Goal: Find specific page/section: Find specific page/section

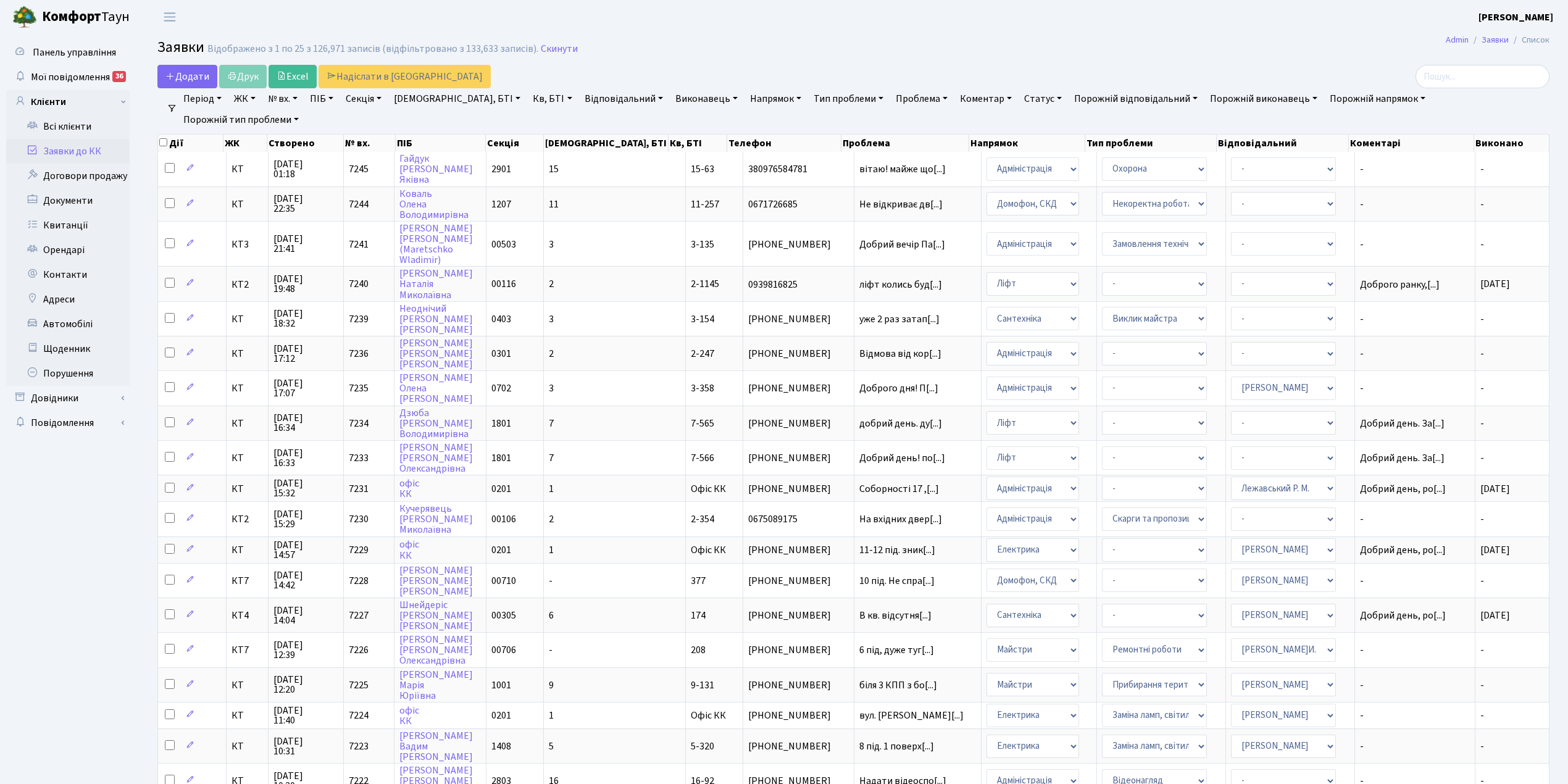
select select "25"
click at [1435, 82] on label at bounding box center [1482, 76] width 134 height 24
click at [1435, 82] on input "search" at bounding box center [1482, 76] width 134 height 24
click at [1446, 81] on input "search" at bounding box center [1482, 76] width 134 height 24
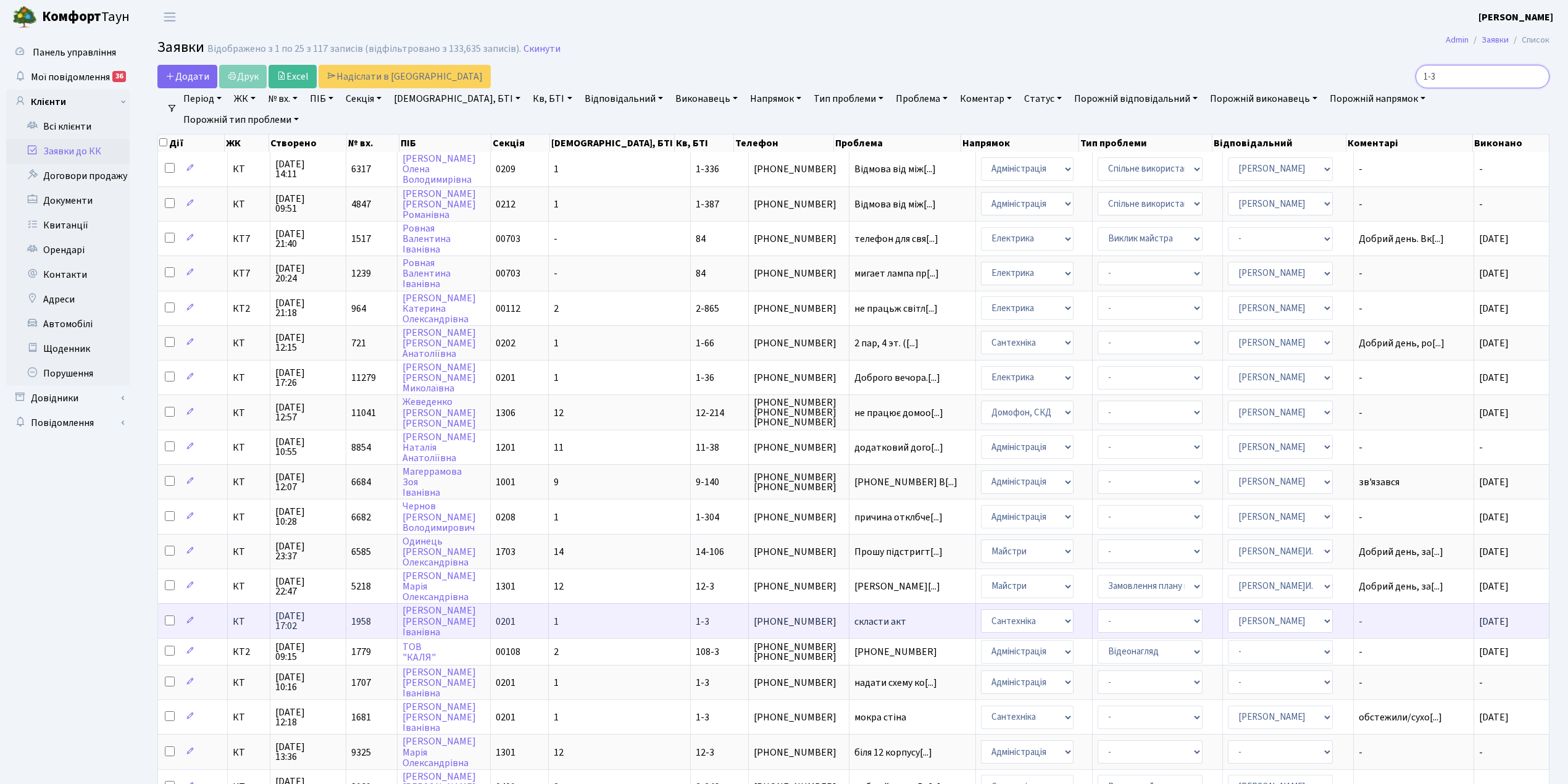
type input "1-3"
click at [240, 607] on td "КТ" at bounding box center [249, 620] width 43 height 34
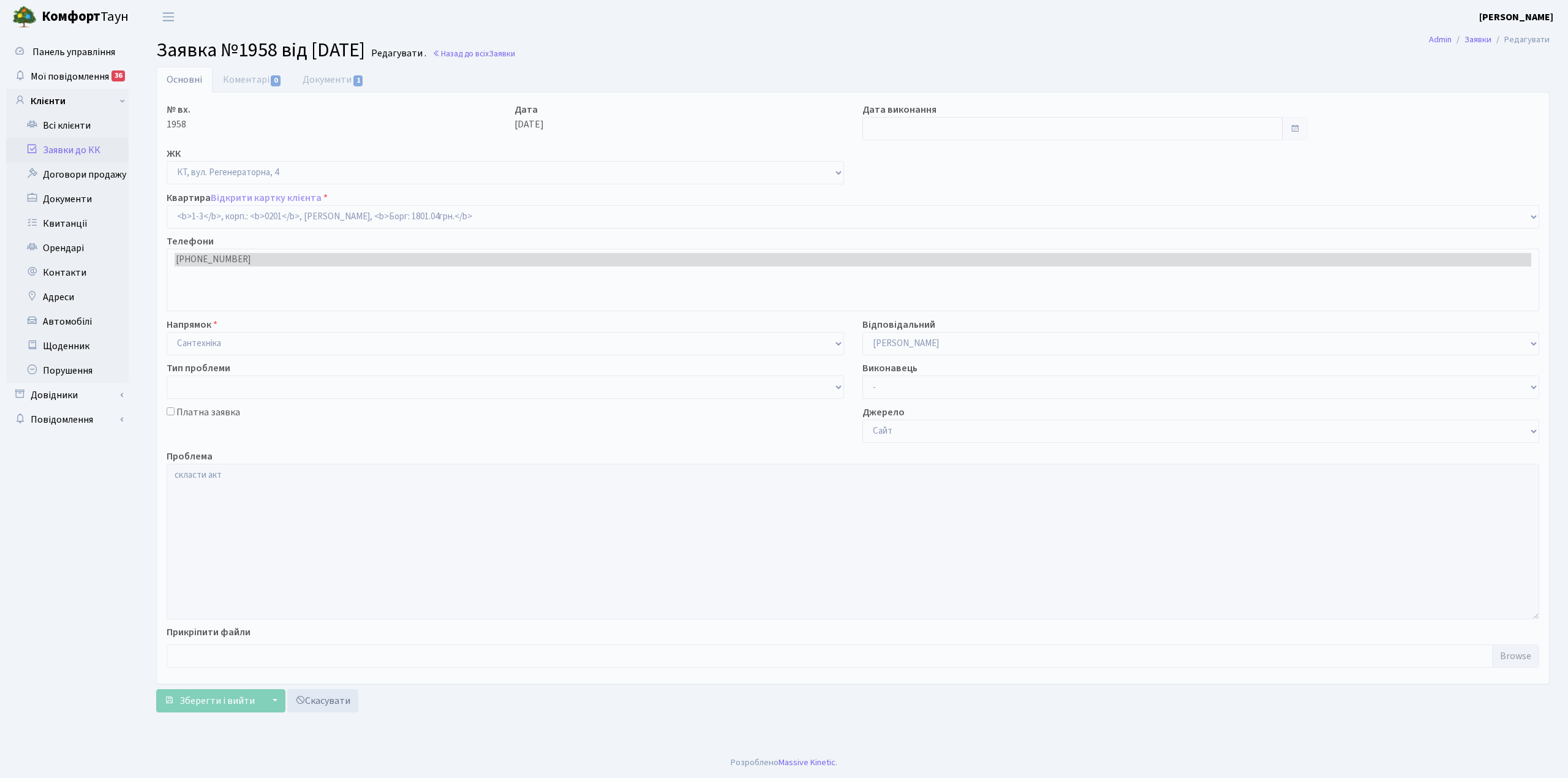
select select "3"
type input "[DATE]"
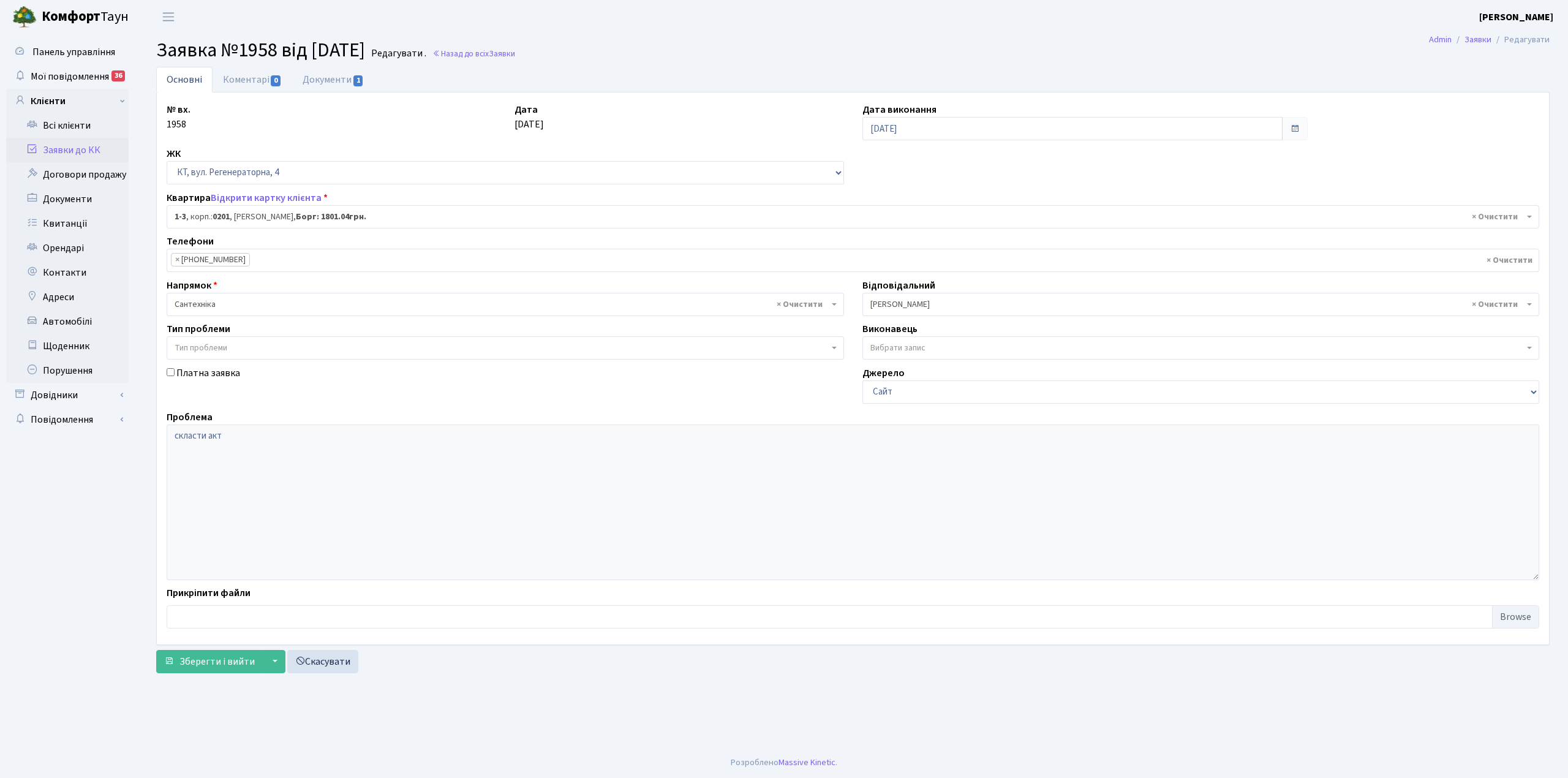
click at [91, 152] on link "Заявки до КК" at bounding box center [67, 150] width 122 height 25
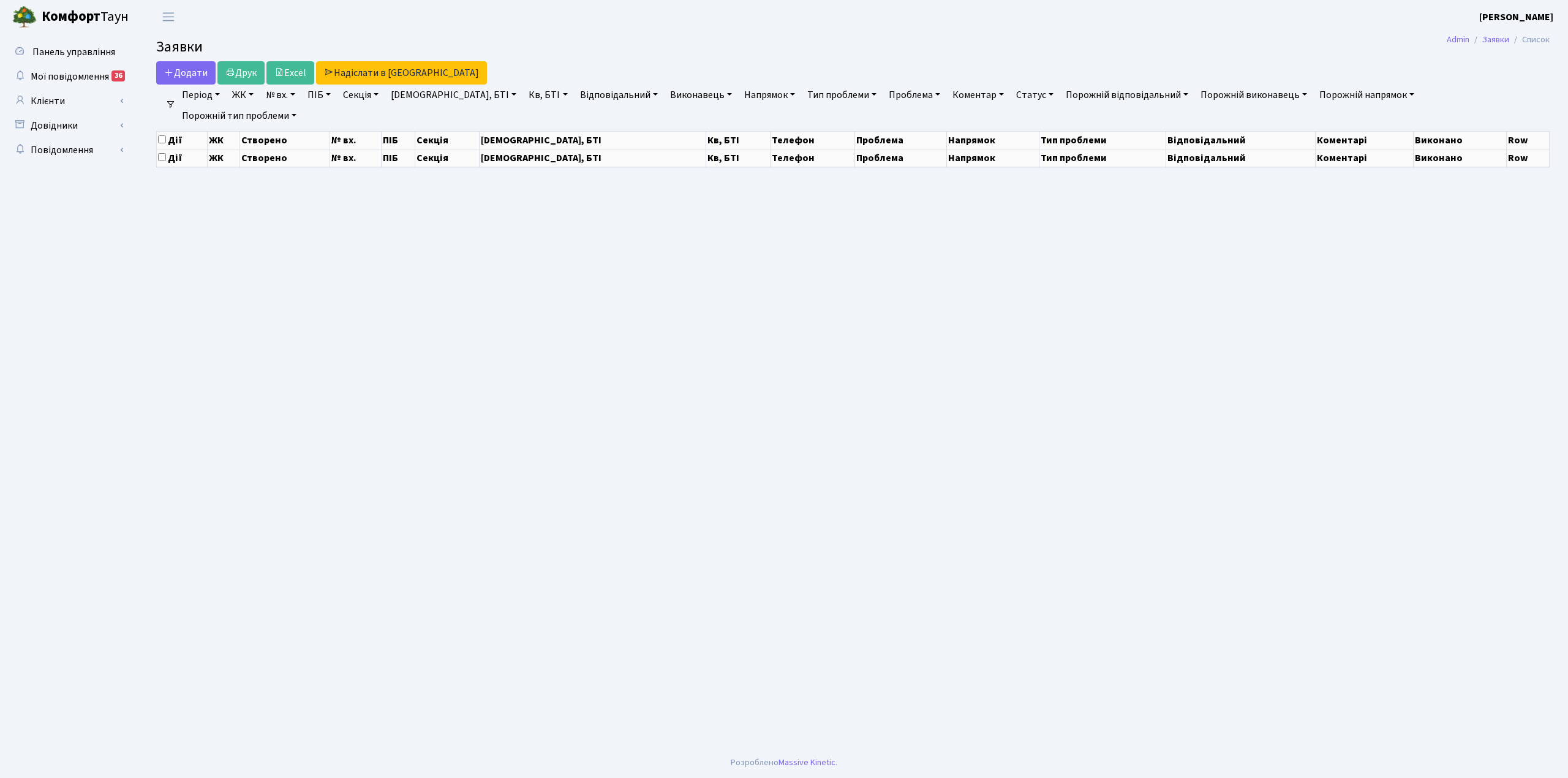
select select "25"
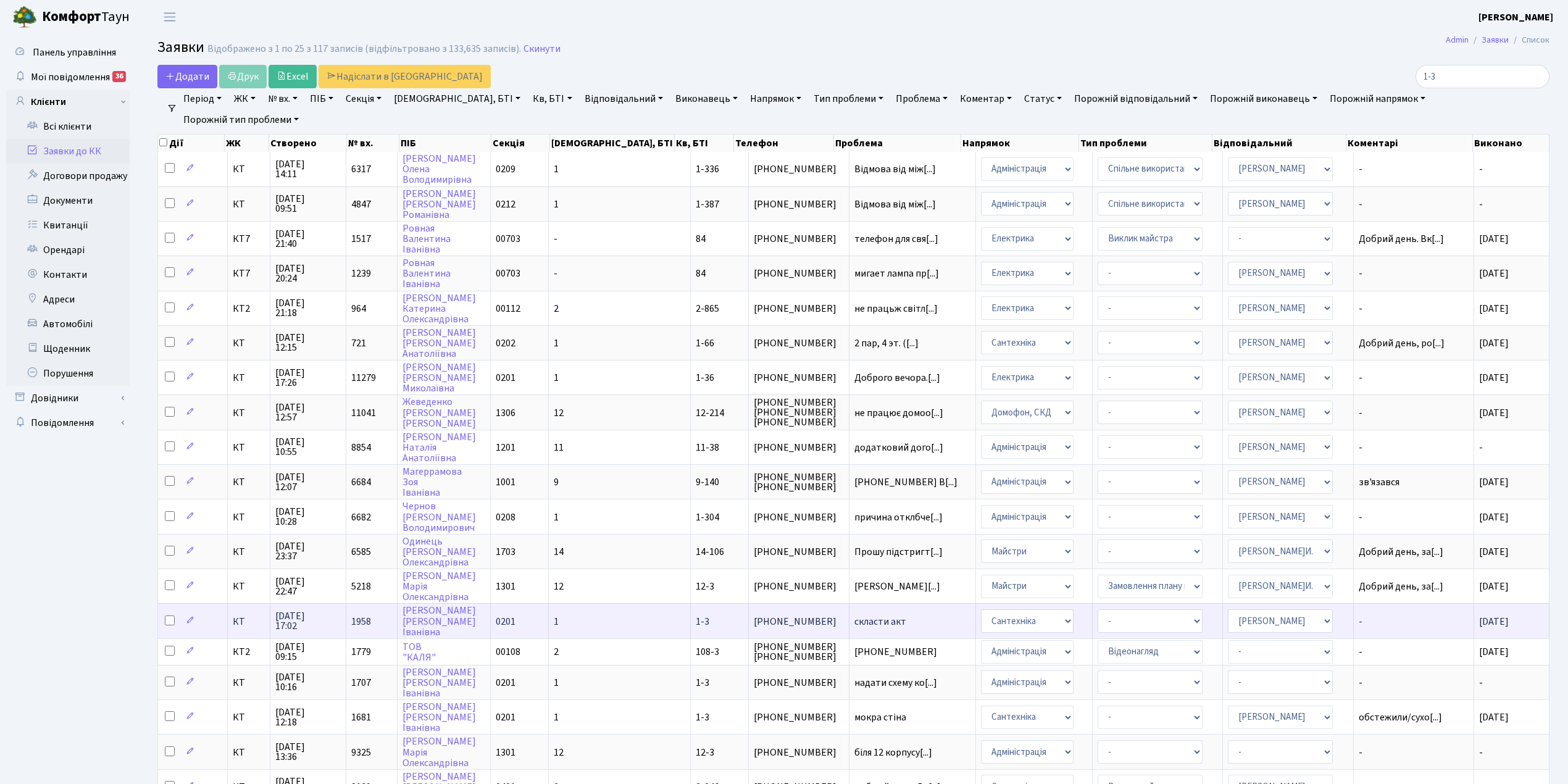
click at [235, 606] on td "КТ" at bounding box center [249, 620] width 43 height 34
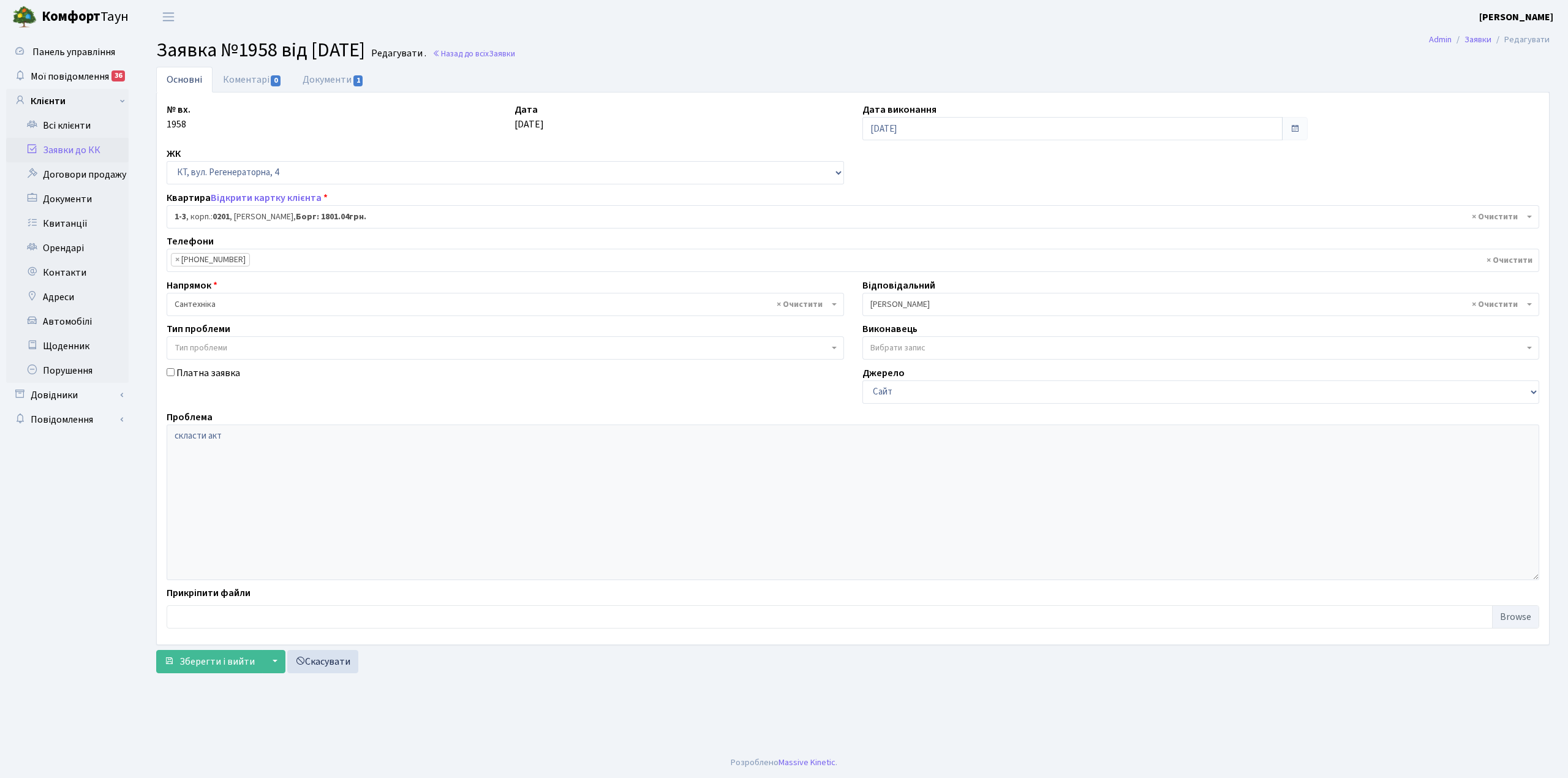
select select "3"
click at [89, 126] on link "Всі клієнти" at bounding box center [67, 125] width 122 height 25
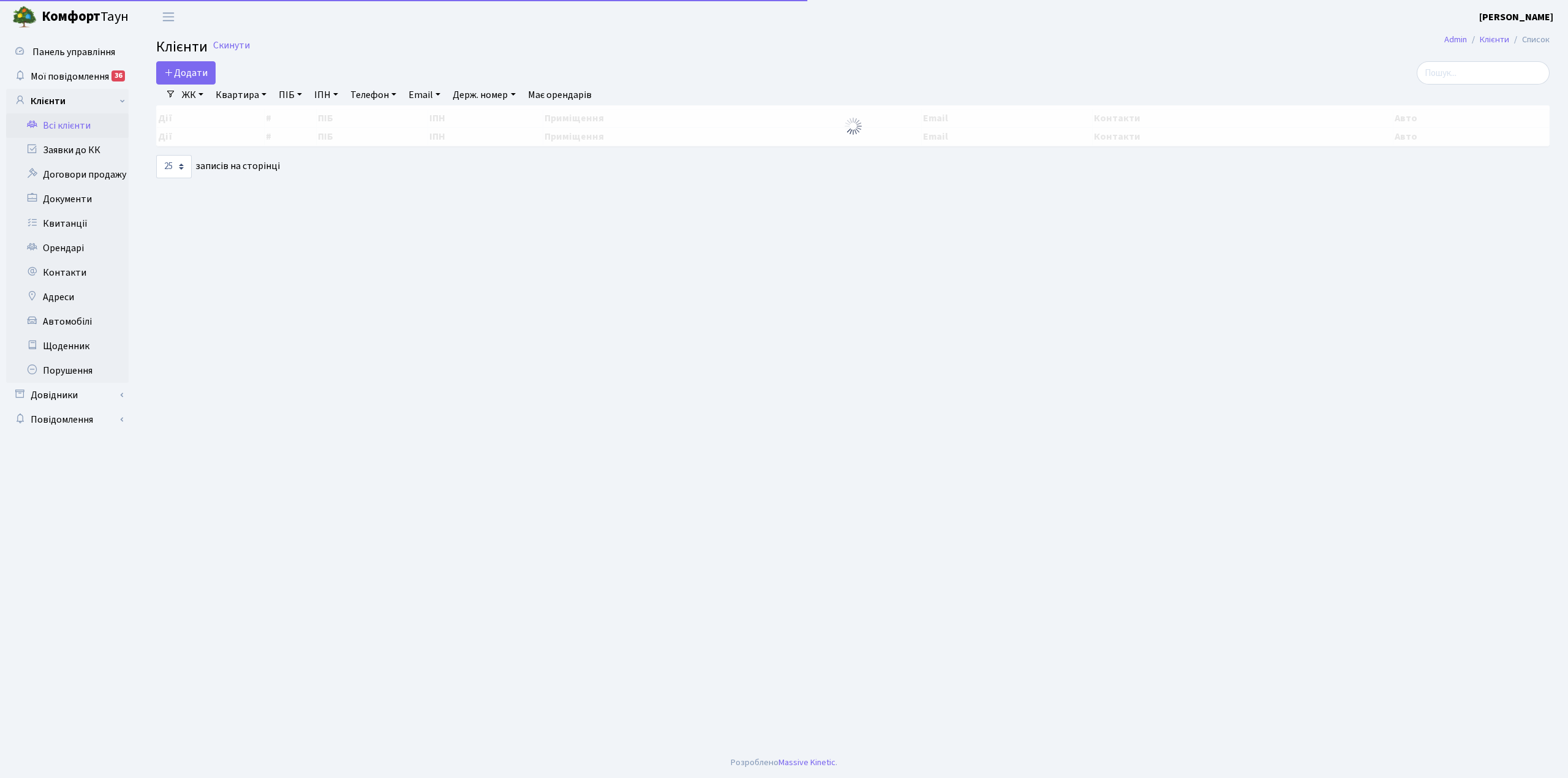
select select "25"
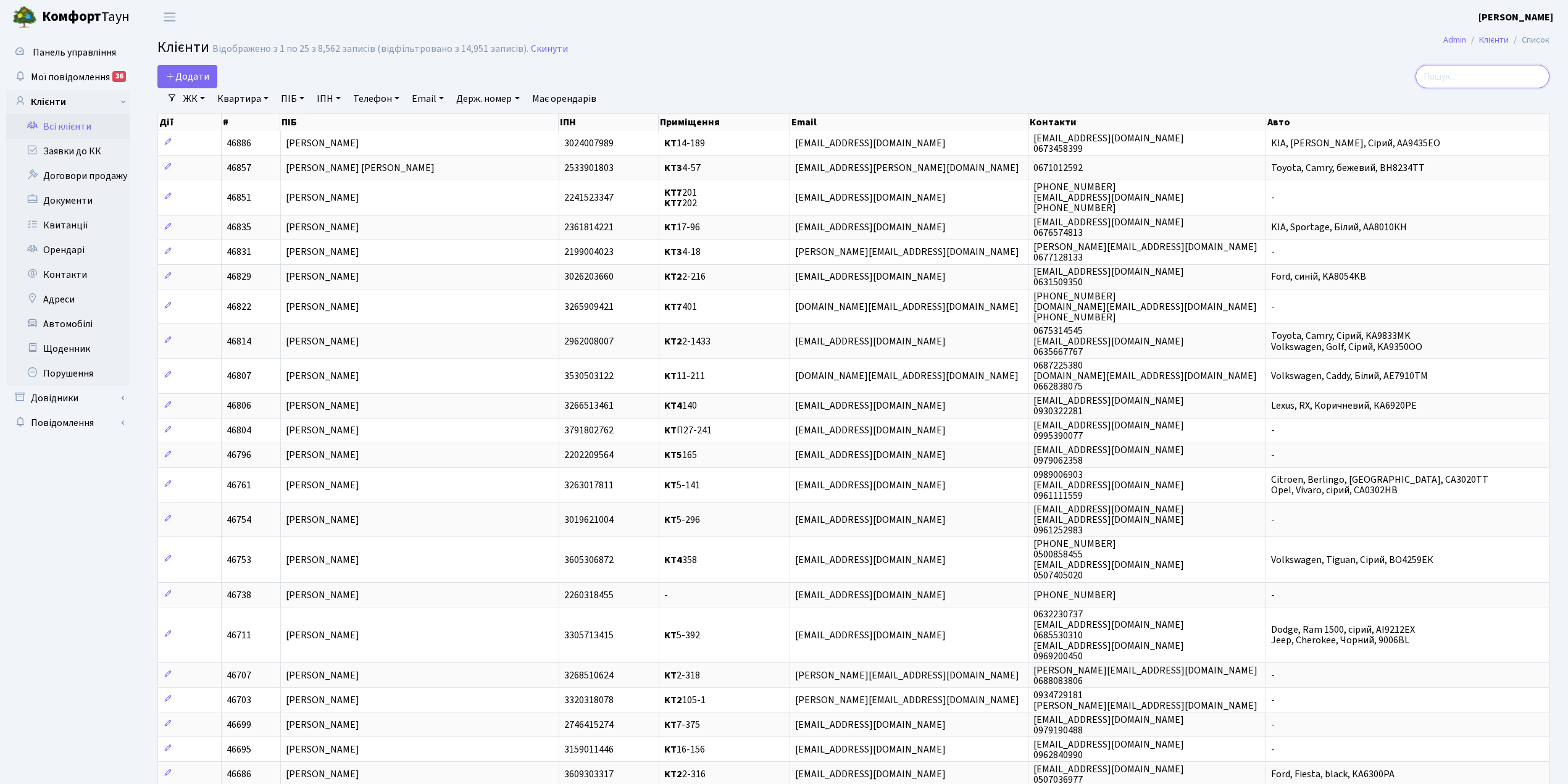
click at [1455, 75] on input "search" at bounding box center [1482, 76] width 134 height 24
type input "1-3"
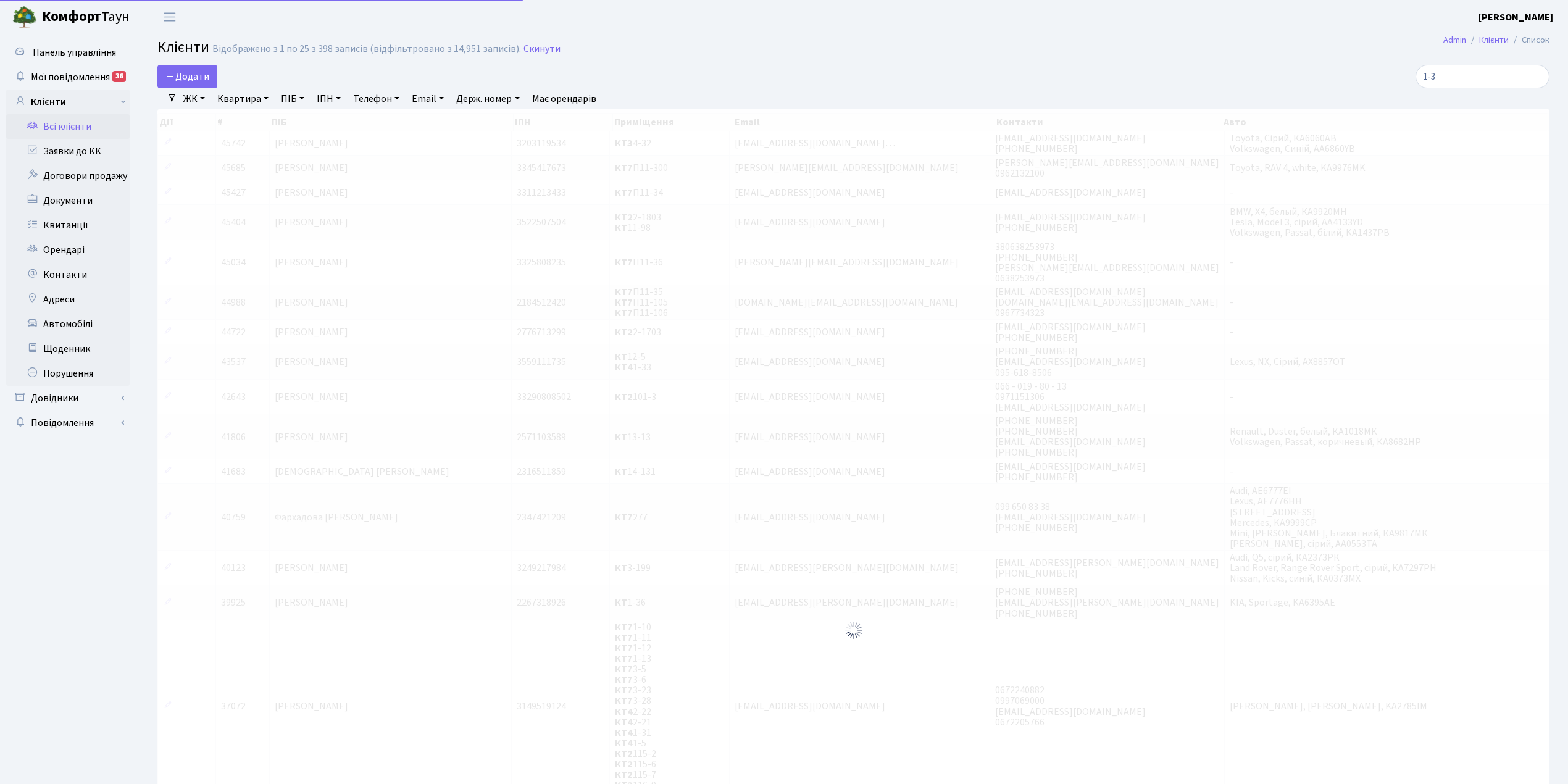
click at [240, 107] on link "Квартира" at bounding box center [243, 98] width 61 height 21
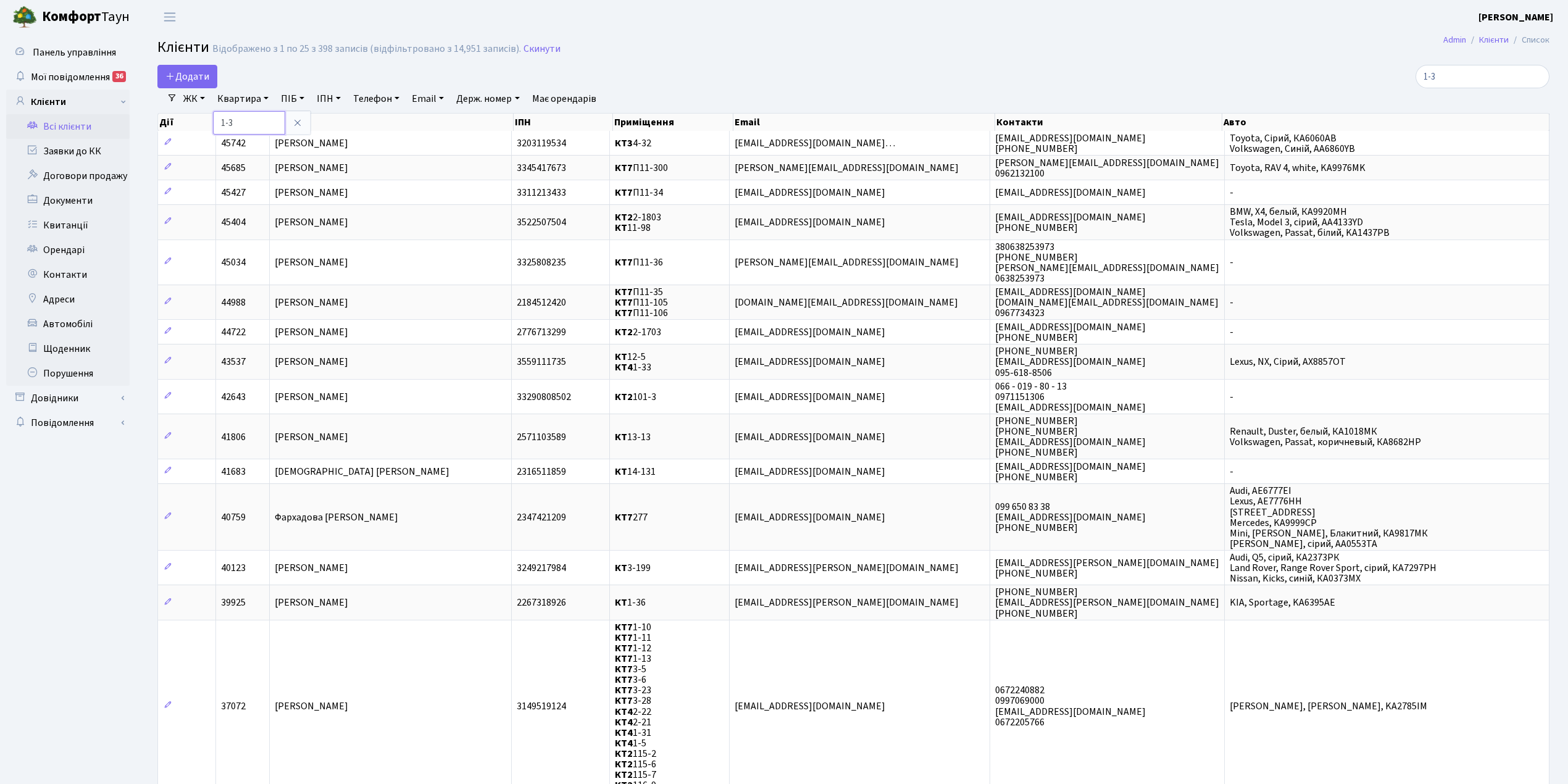
type input "1-3"
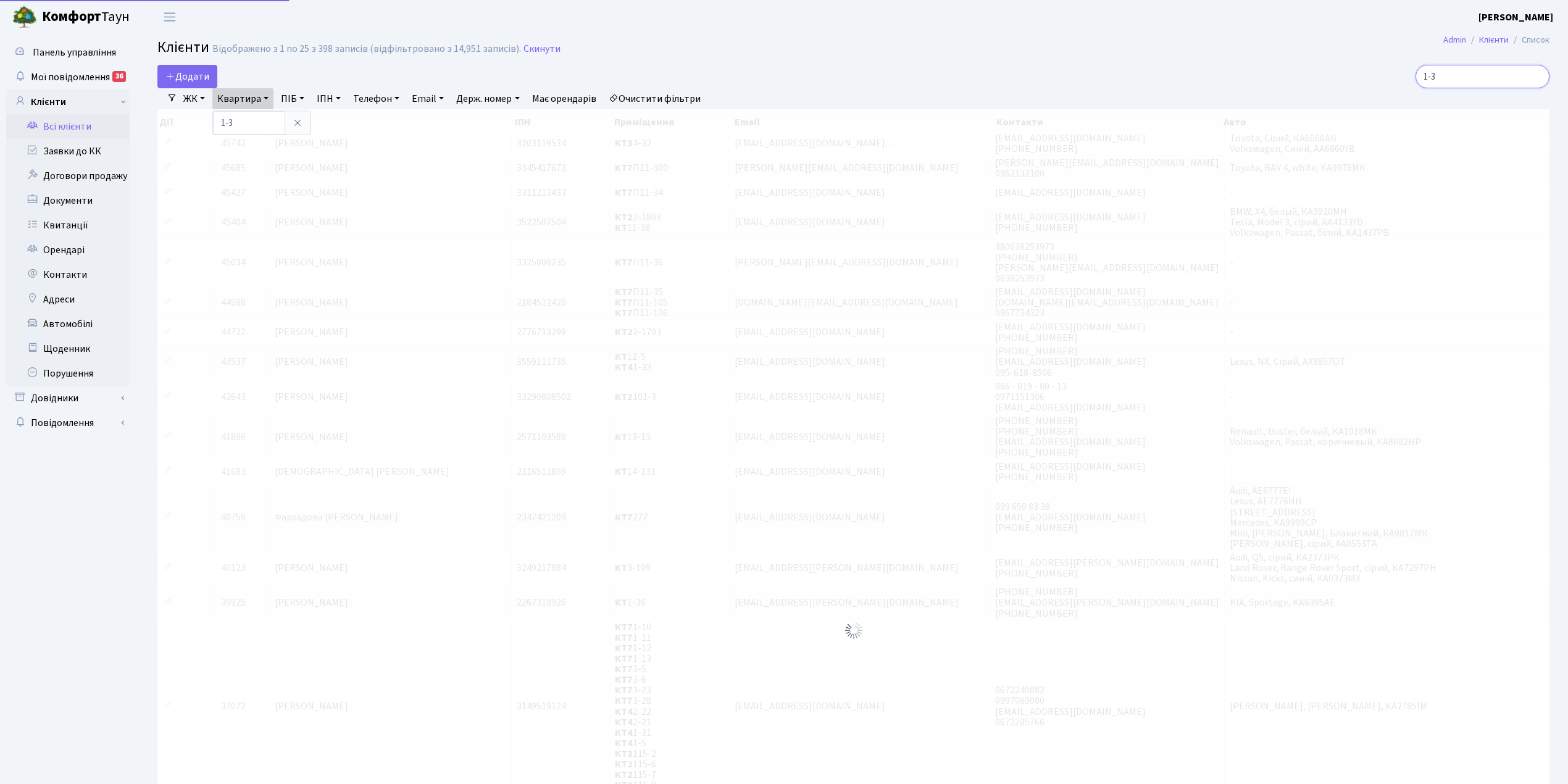
drag, startPoint x: 1463, startPoint y: 73, endPoint x: 1355, endPoint y: 57, distance: 109.2
click at [1408, 65] on div "1-3" at bounding box center [1323, 76] width 452 height 24
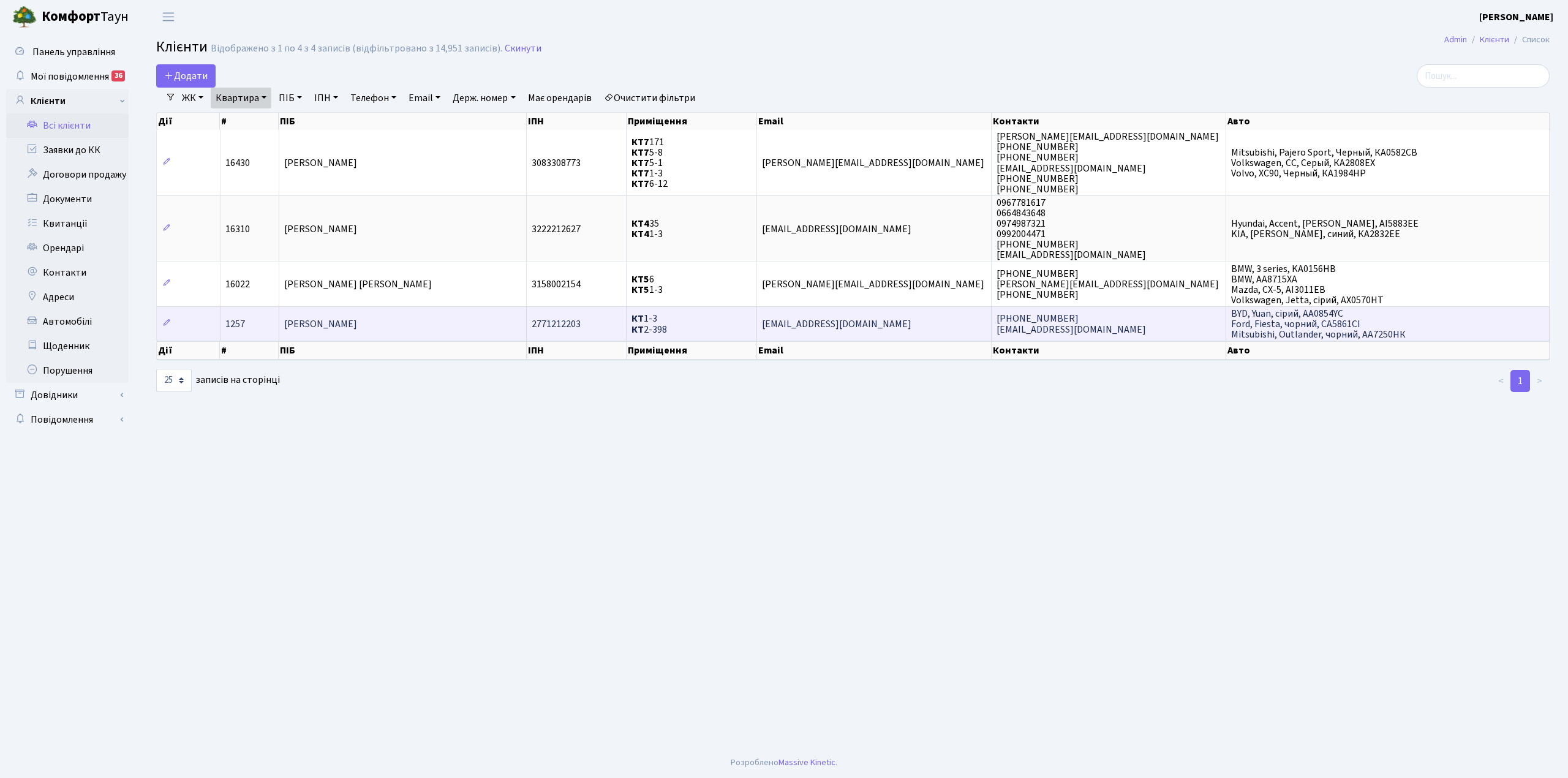
click at [650, 313] on span "КТ 1-3 КТ 2-398" at bounding box center [650, 325] width 35 height 24
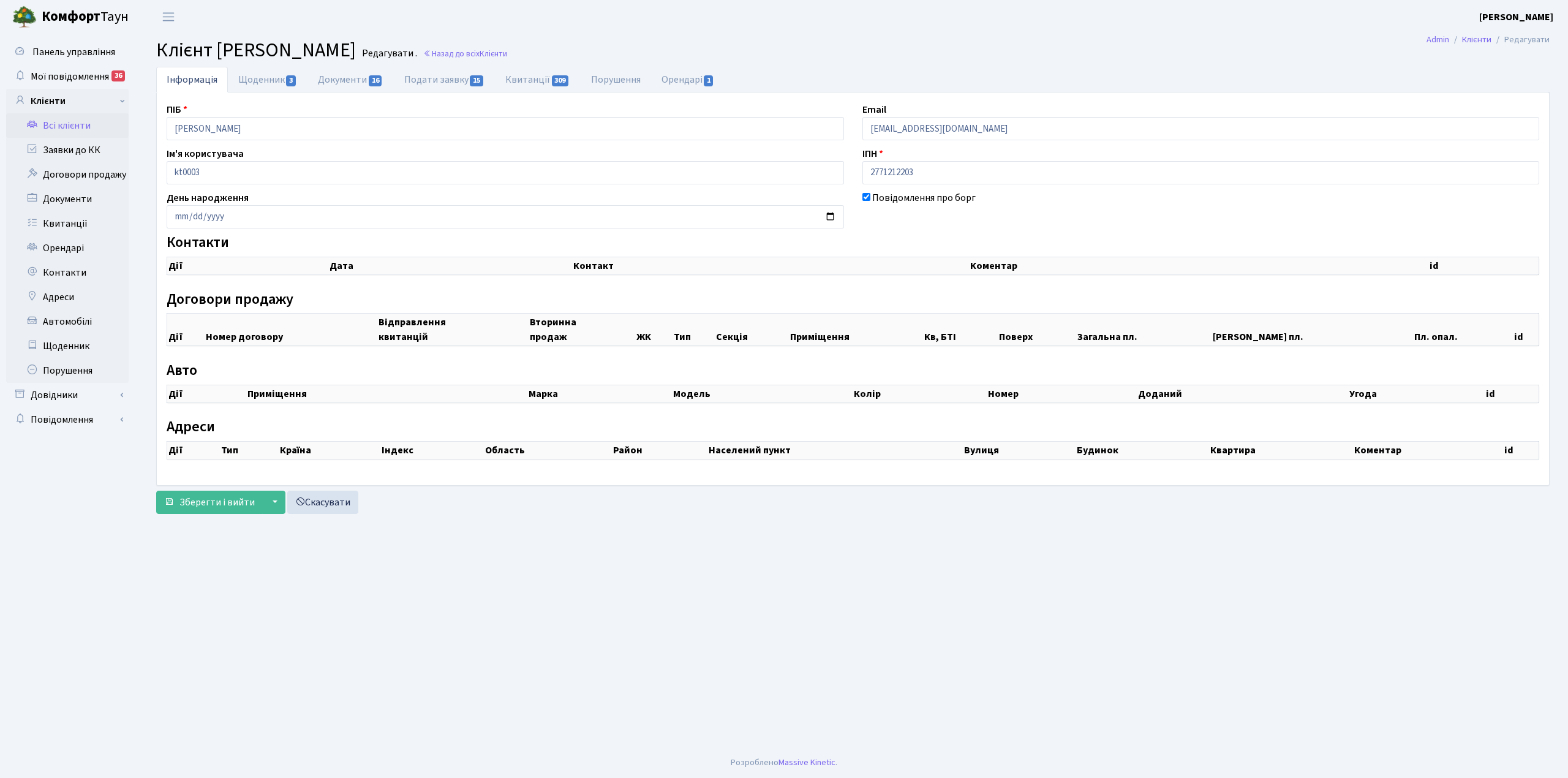
checkbox input "true"
select select "25"
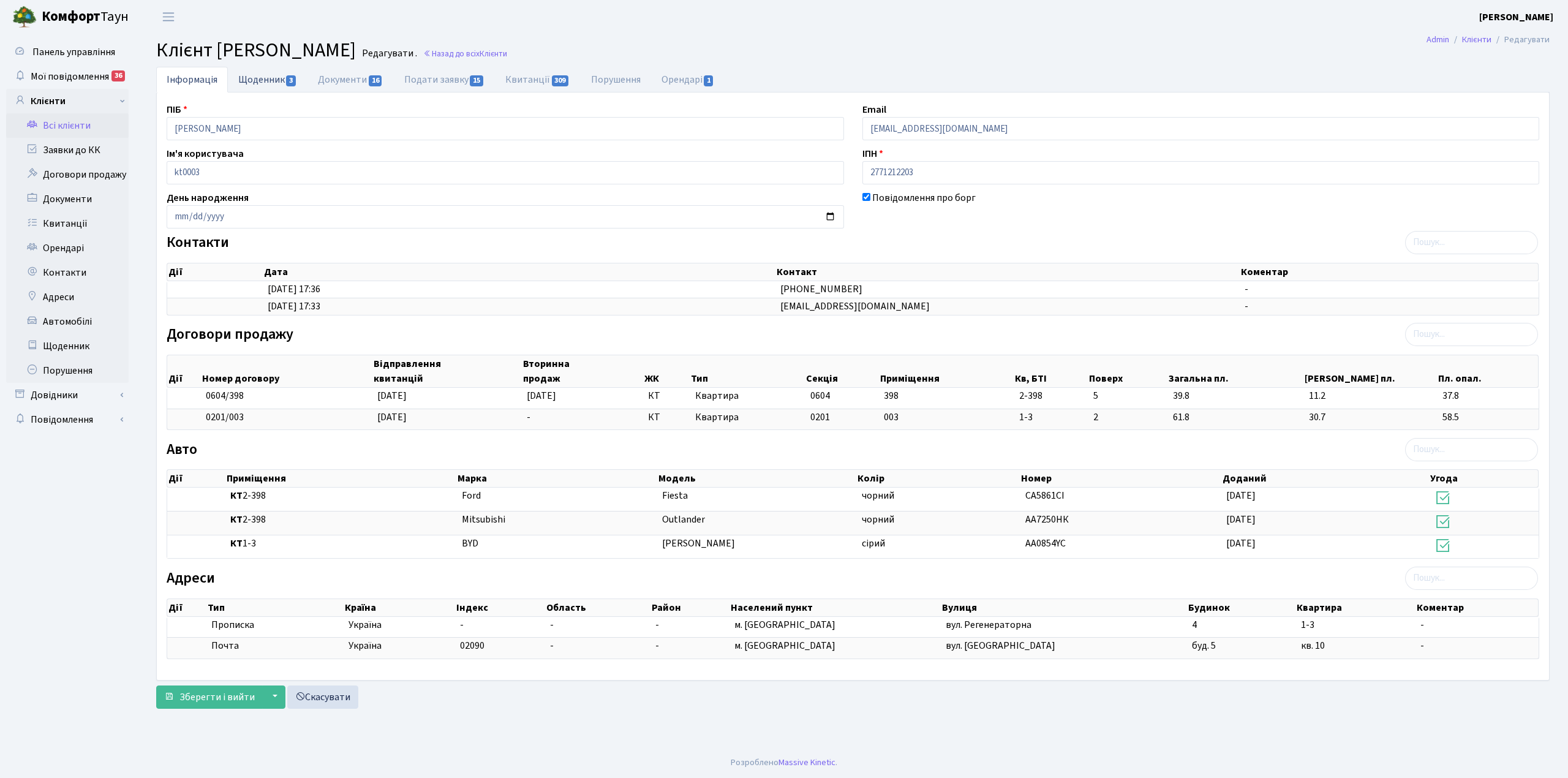
click at [275, 83] on link "Щоденник 3" at bounding box center [267, 79] width 80 height 25
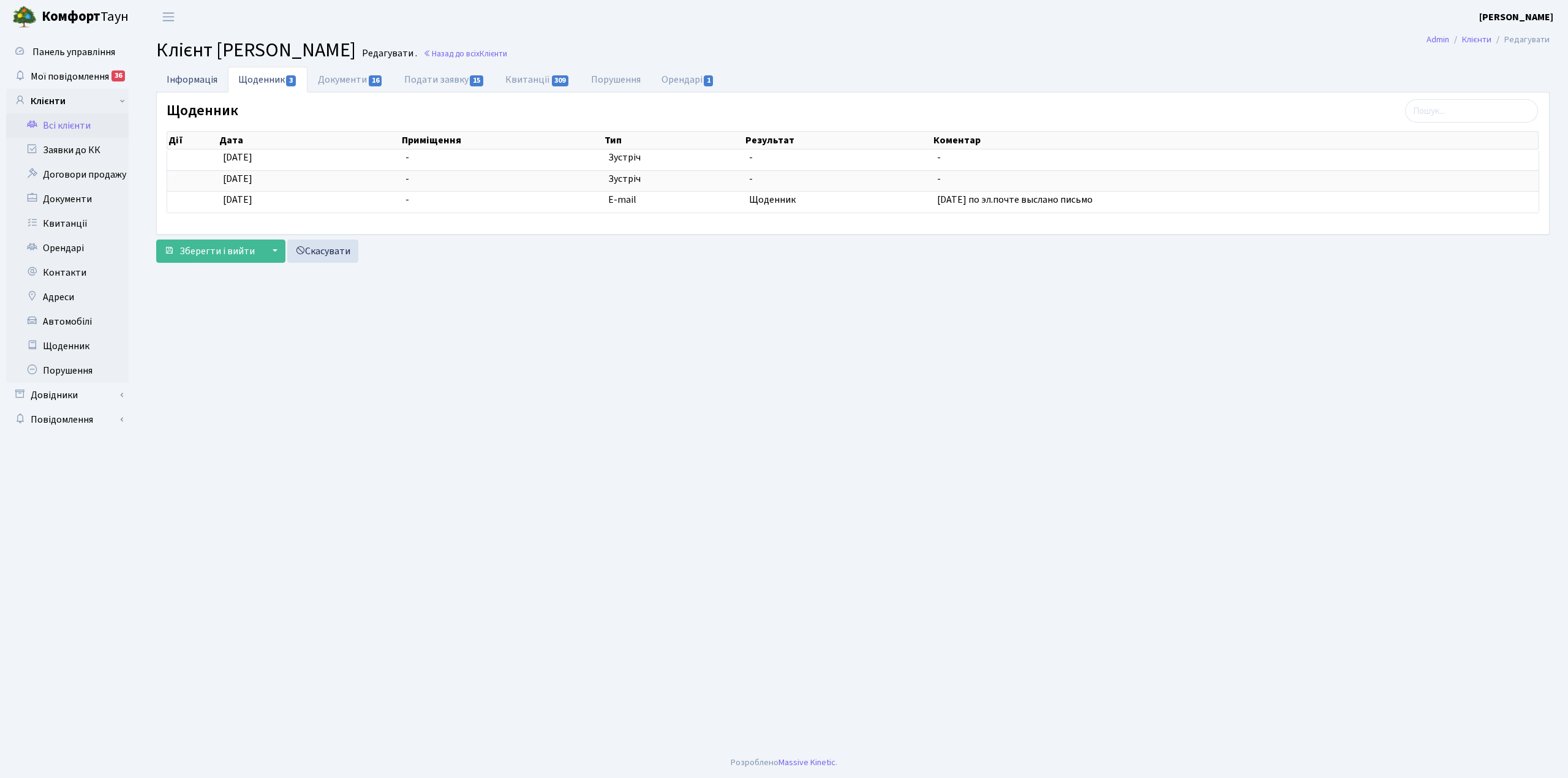
click at [208, 76] on link "Інформація" at bounding box center [192, 79] width 71 height 25
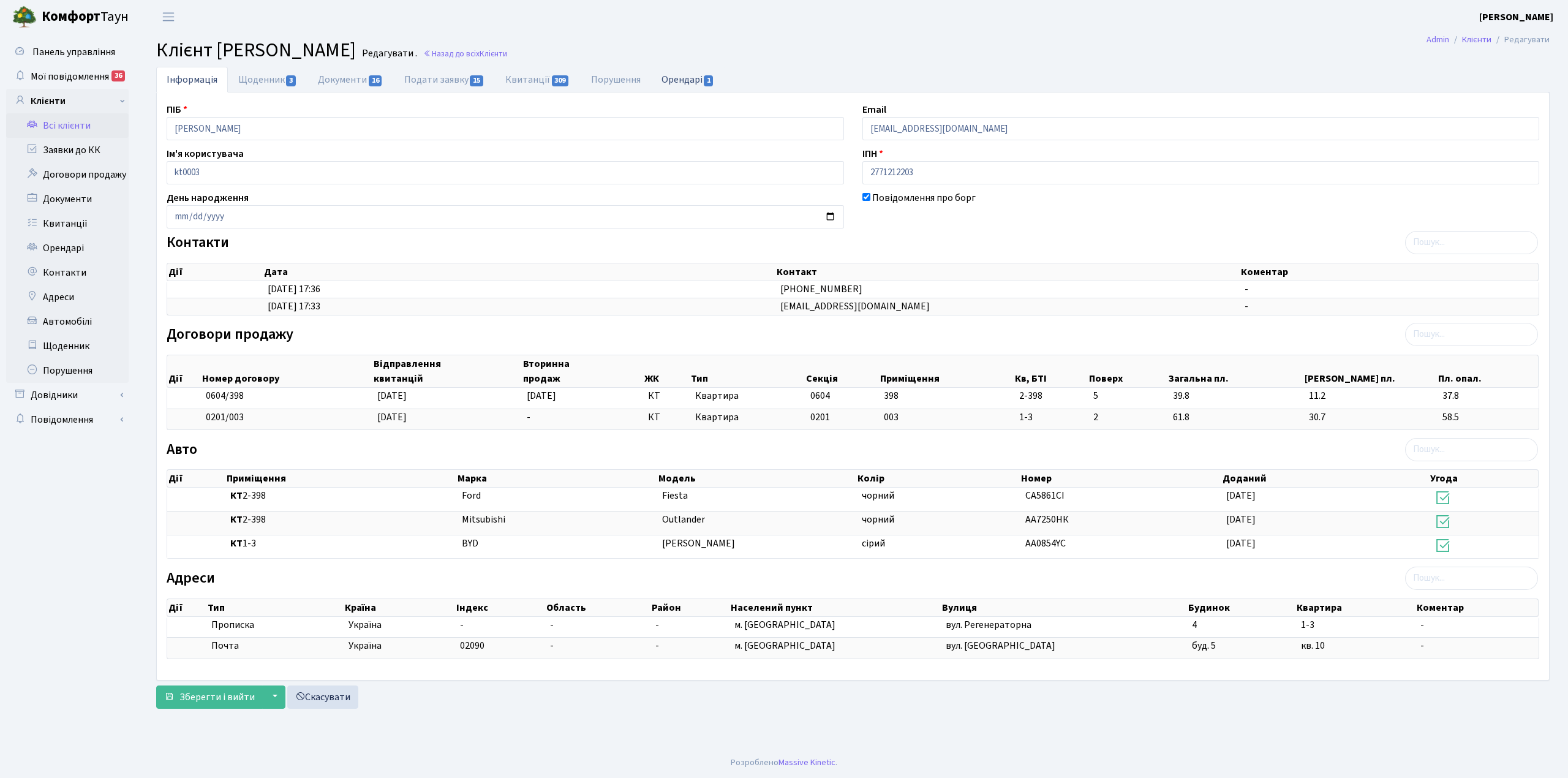
click at [696, 86] on link "Орендарі 1" at bounding box center [688, 79] width 74 height 25
select select "25"
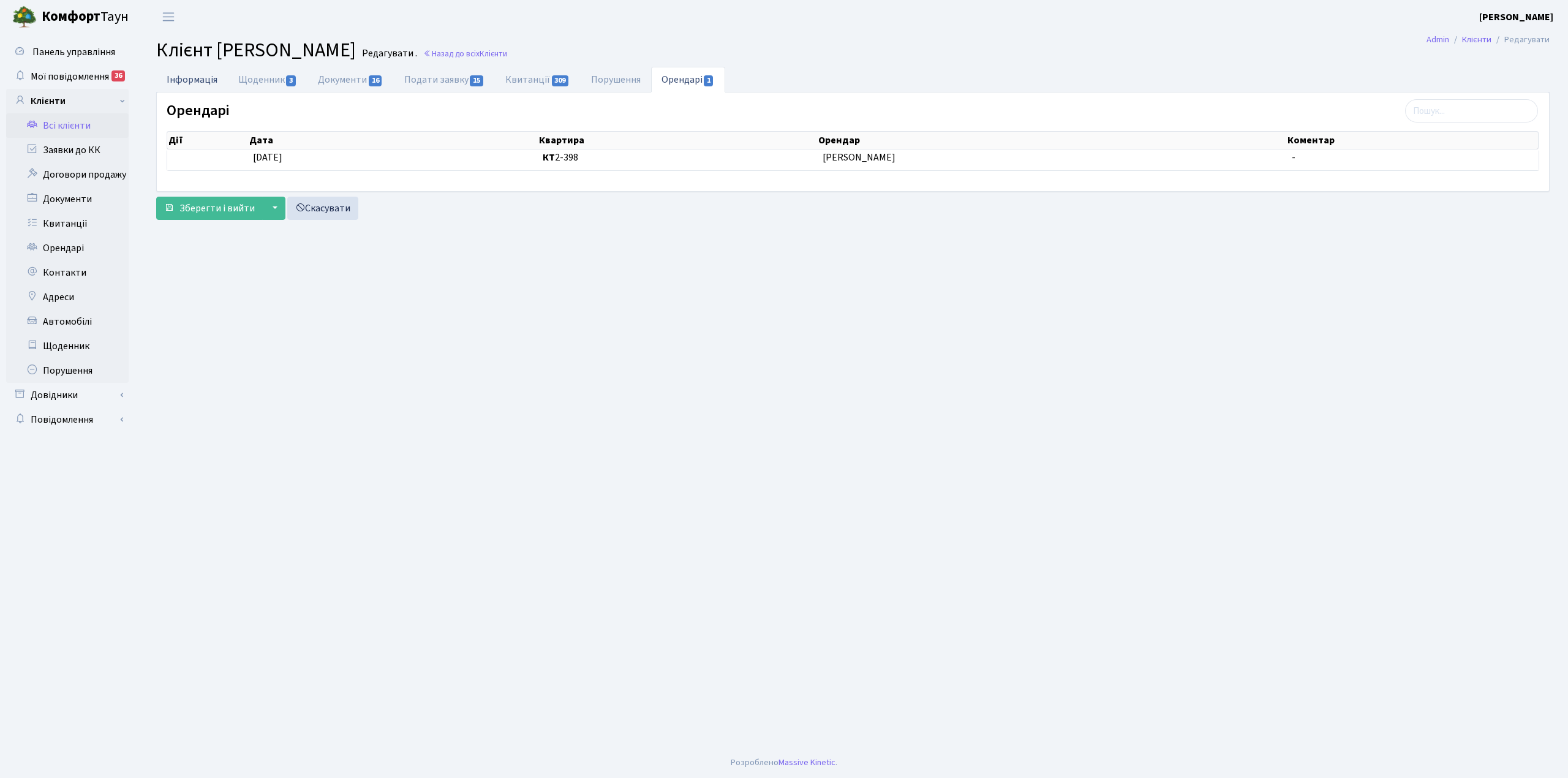
click at [175, 80] on link "Інформація" at bounding box center [192, 79] width 71 height 25
